Goal: Transaction & Acquisition: Subscribe to service/newsletter

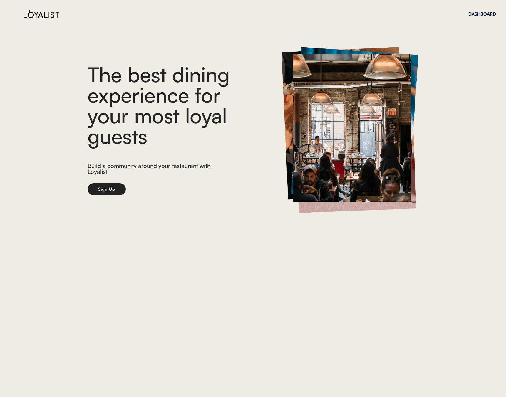
click at [117, 189] on button "Sign Up" at bounding box center [107, 189] width 38 height 12
